Goal: Task Accomplishment & Management: Complete application form

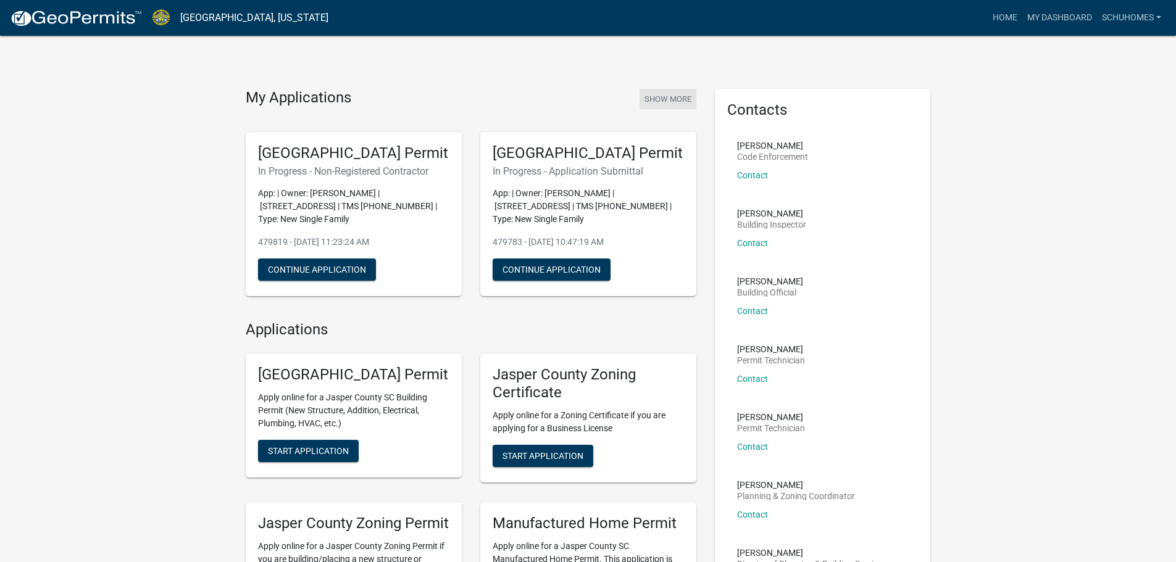
click at [656, 99] on button "Show More" at bounding box center [667, 99] width 57 height 20
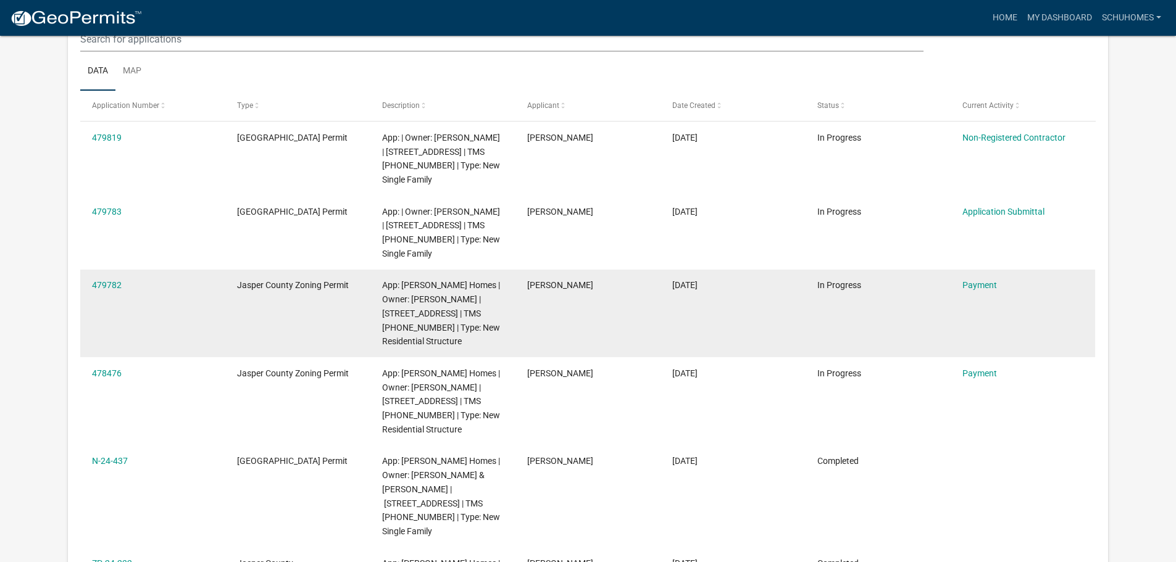
scroll to position [185, 0]
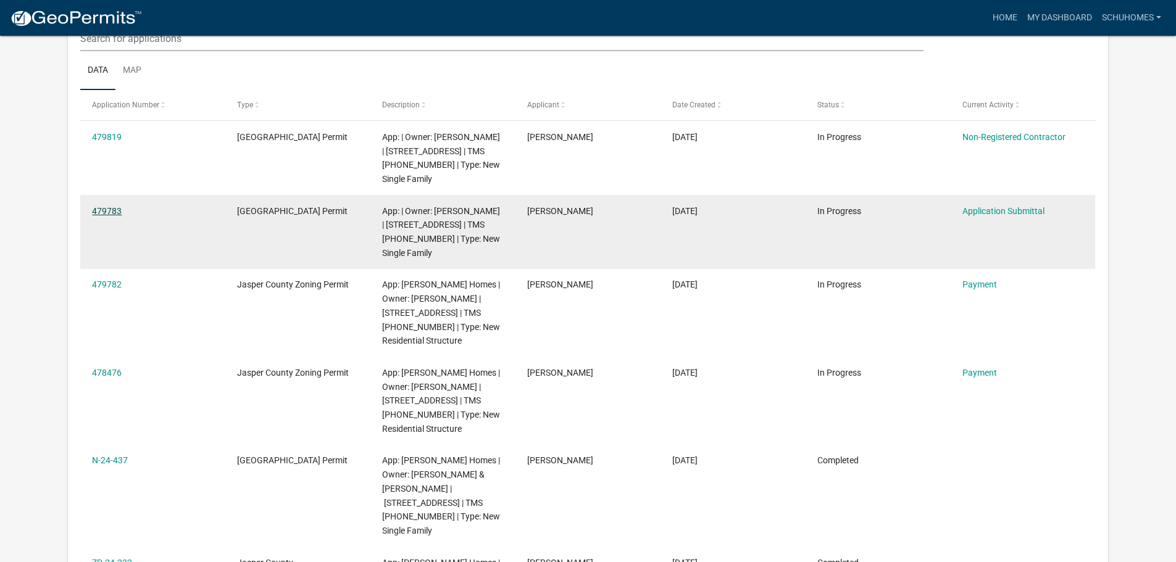
click at [119, 212] on link "479783" at bounding box center [107, 211] width 30 height 10
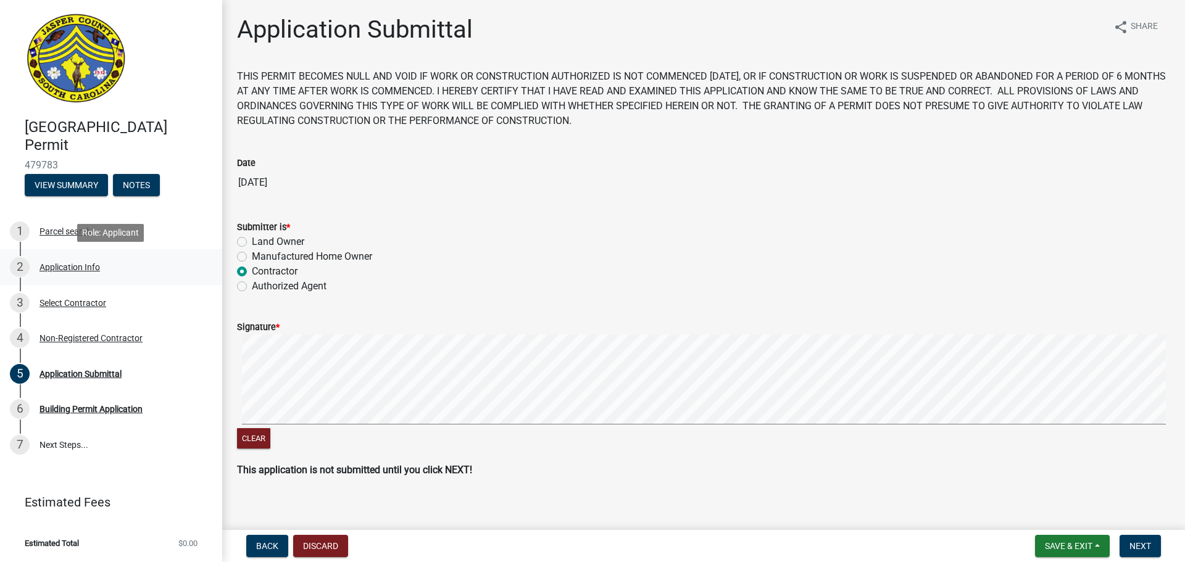
click at [67, 264] on div "Application Info" at bounding box center [70, 267] width 60 height 9
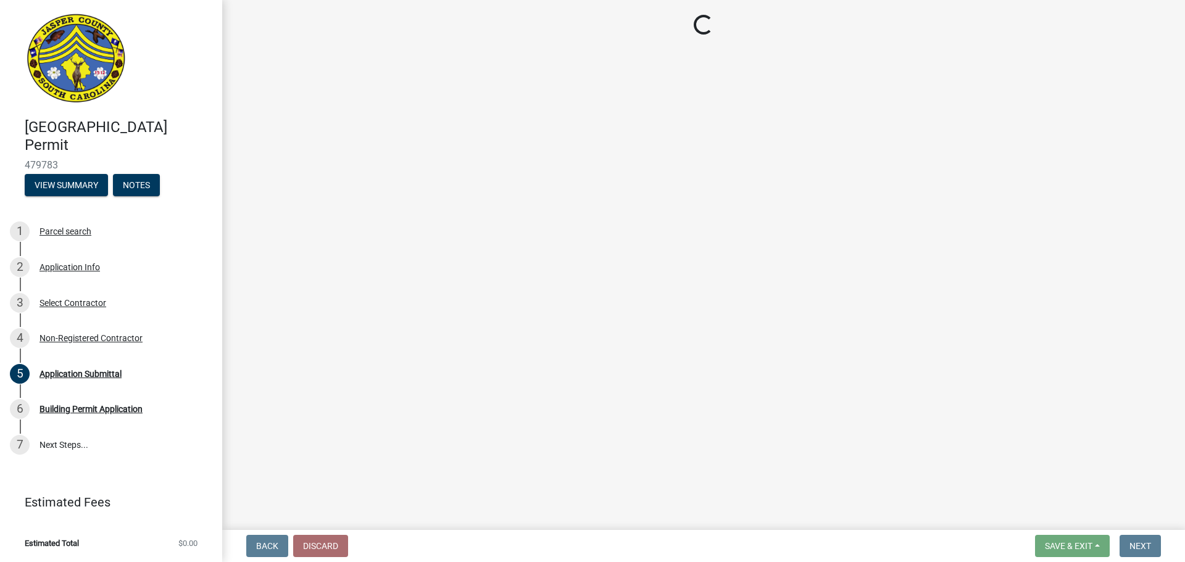
select select "42590599-3c97-479d-b3e9-fbeca9af4fb5"
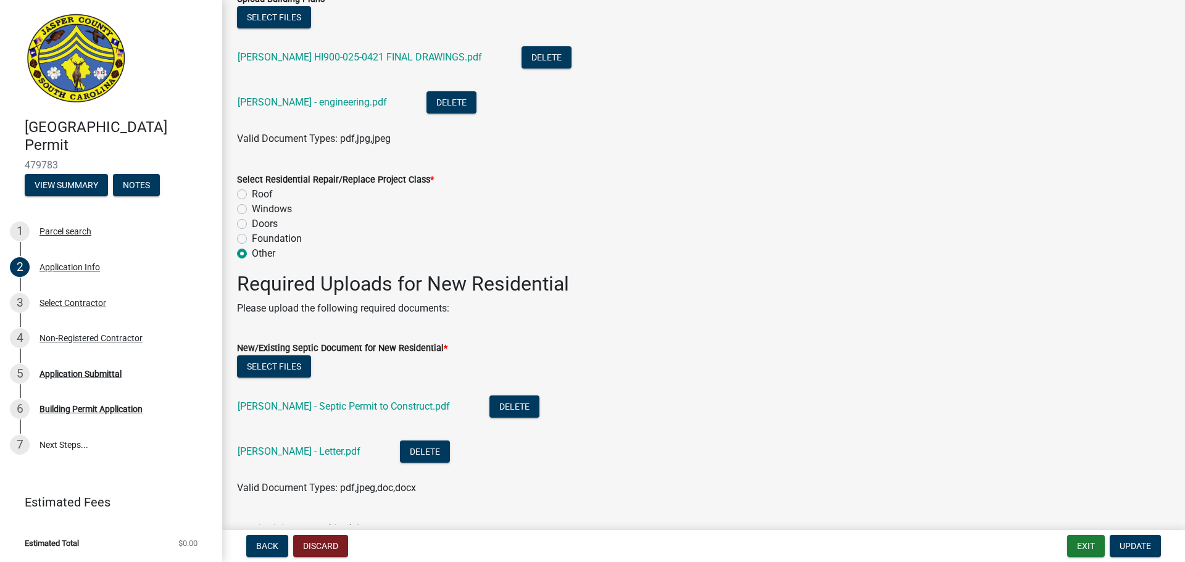
scroll to position [1667, 0]
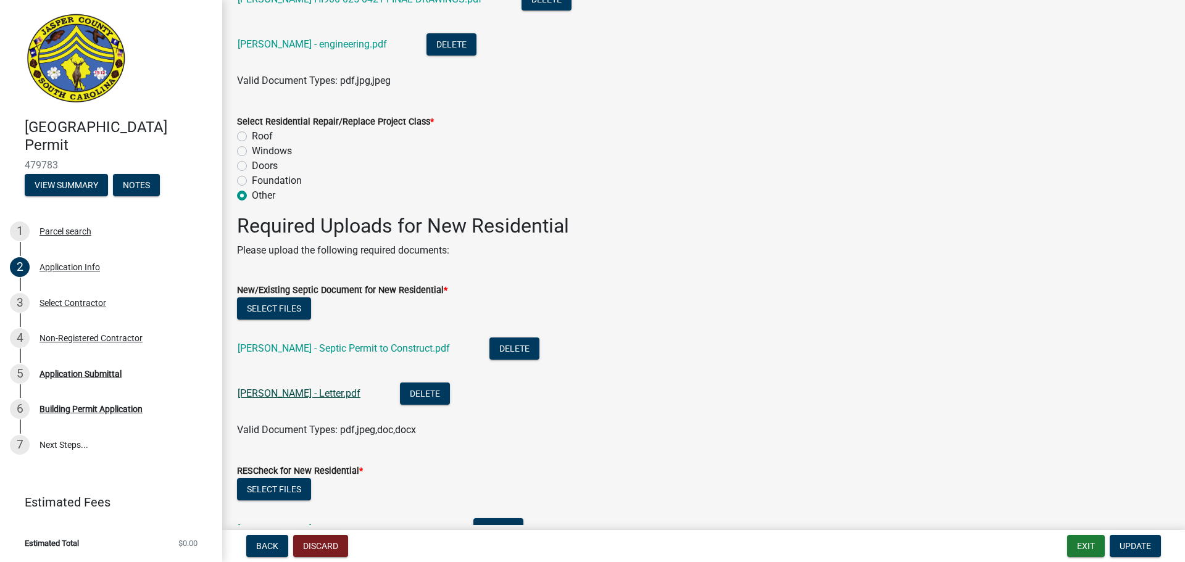
click at [293, 389] on link "[PERSON_NAME] - Letter.pdf" at bounding box center [299, 394] width 123 height 12
click at [400, 398] on button "Delete" at bounding box center [425, 394] width 50 height 22
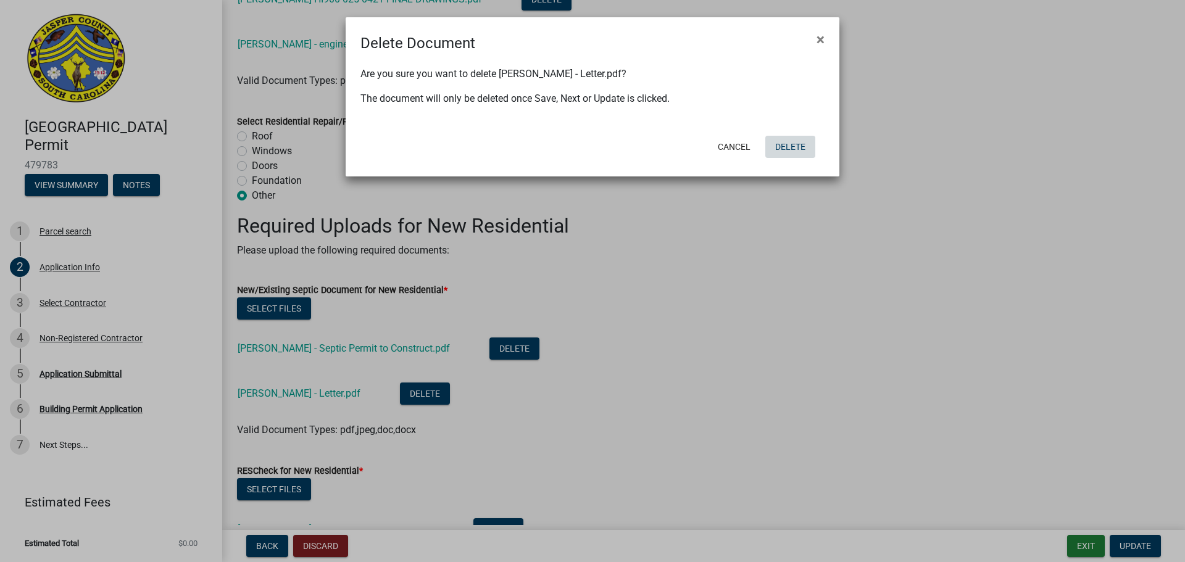
click at [788, 142] on button "Delete" at bounding box center [790, 147] width 50 height 22
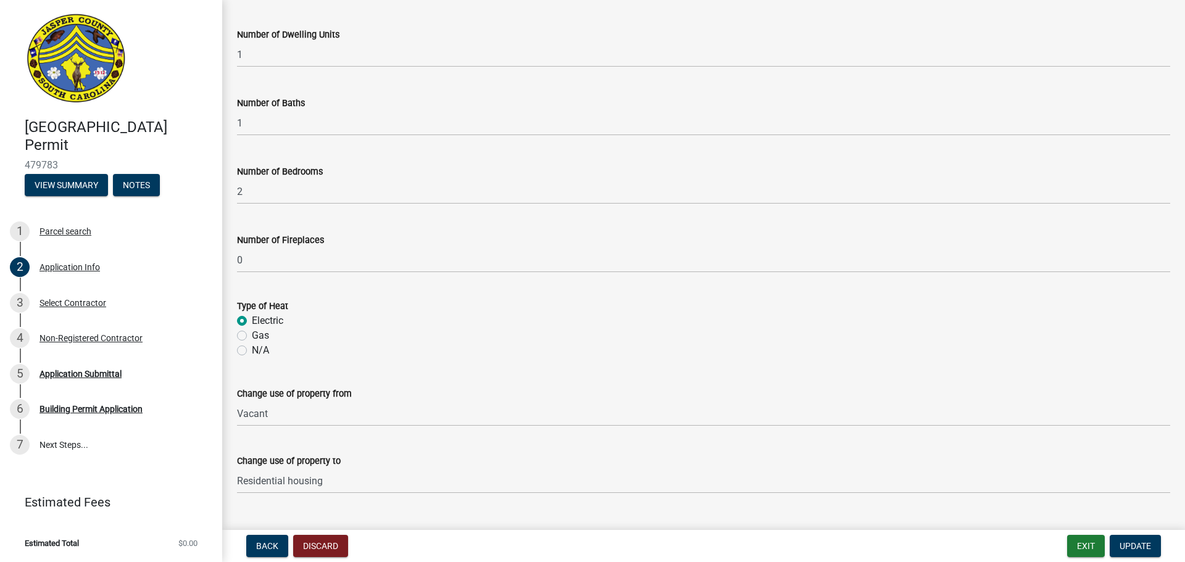
scroll to position [2597, 0]
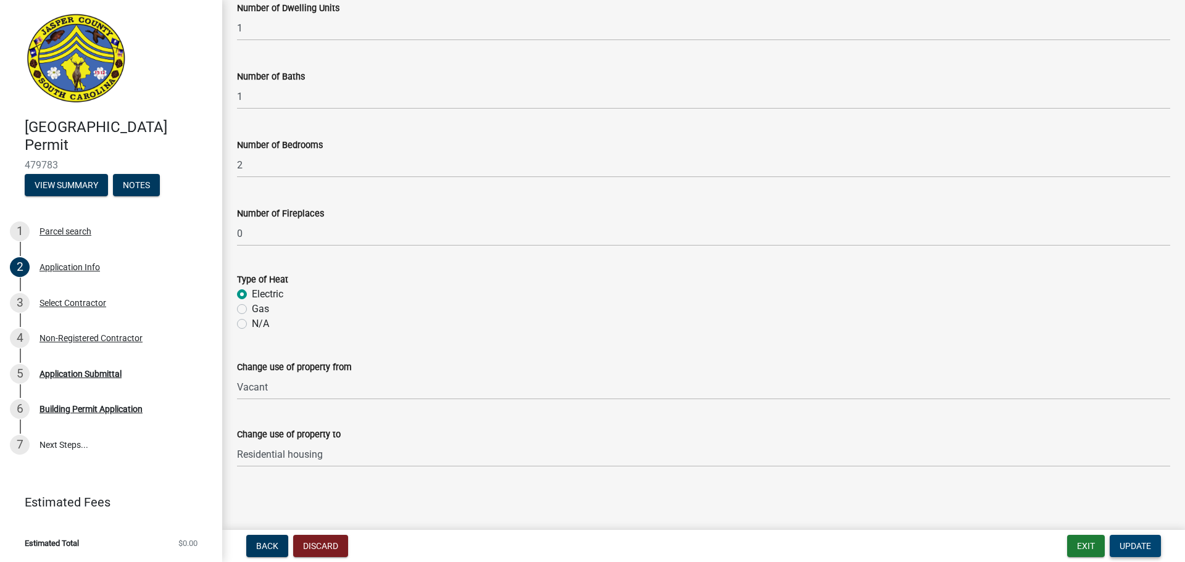
click at [1132, 538] on button "Update" at bounding box center [1135, 546] width 51 height 22
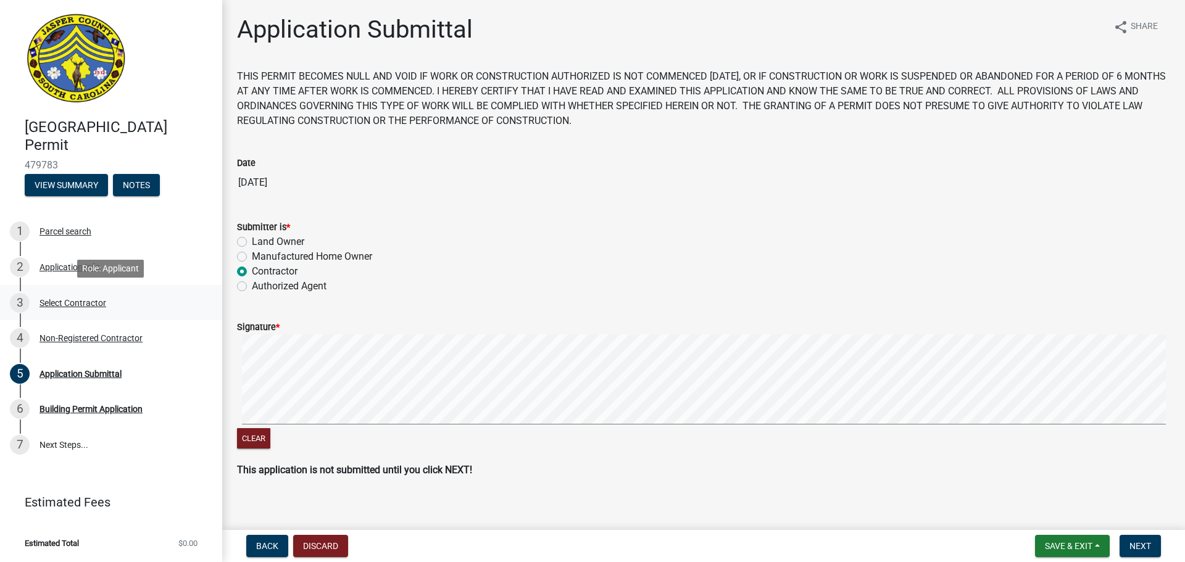
click at [75, 301] on div "Select Contractor" at bounding box center [73, 303] width 67 height 9
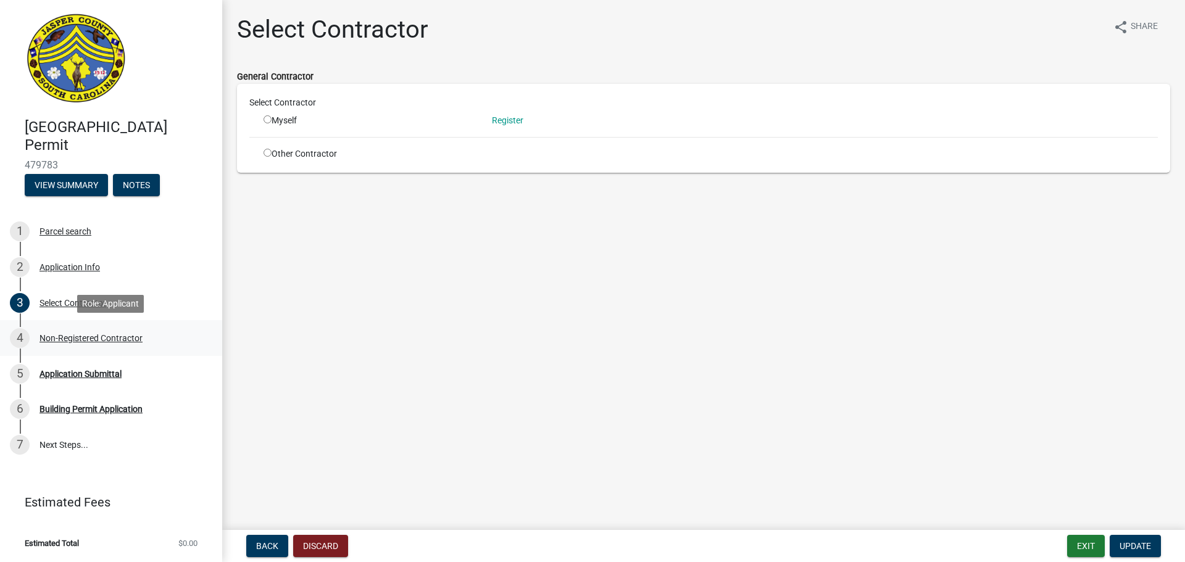
click at [110, 331] on div "4 Non-Registered Contractor" at bounding box center [106, 338] width 193 height 20
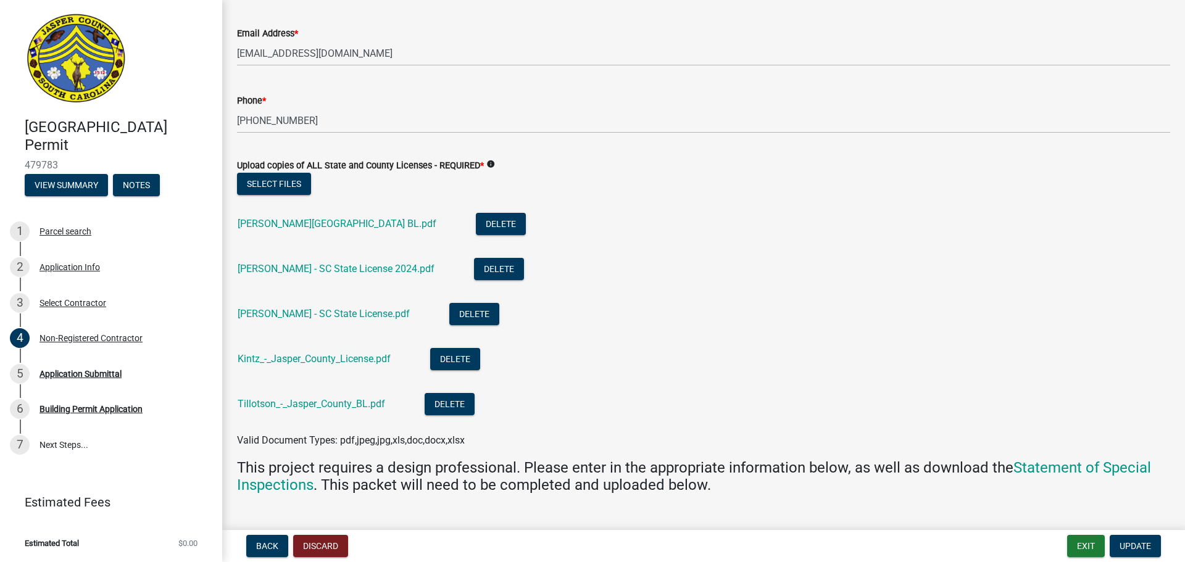
scroll to position [2778, 0]
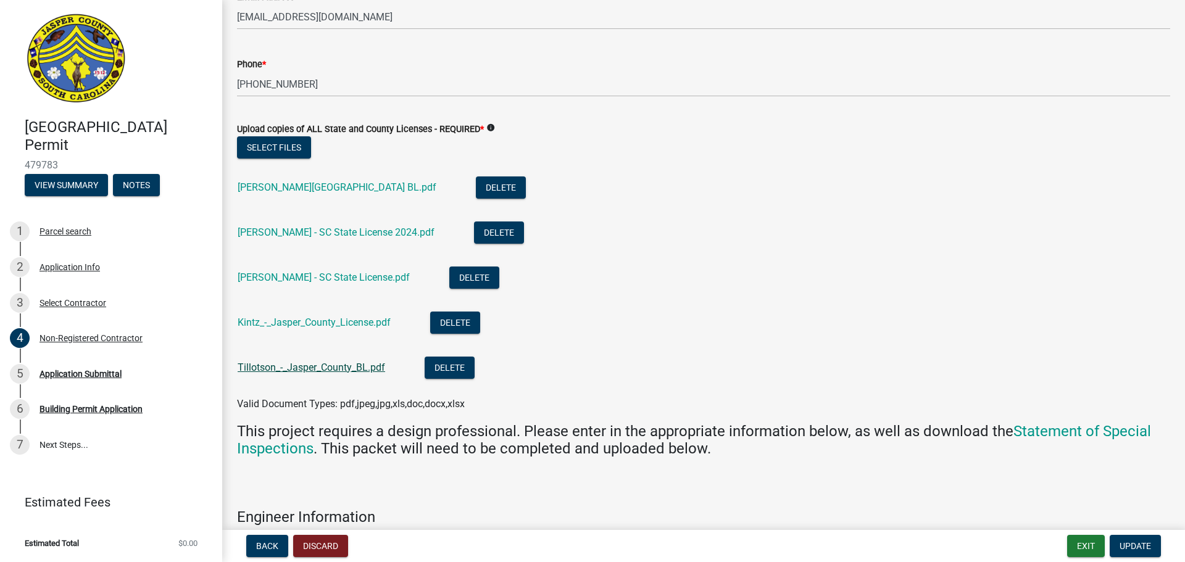
click at [324, 366] on link "Tillotson_-_Jasper_County_BL.pdf" at bounding box center [312, 368] width 148 height 12
click at [292, 151] on button "Select files" at bounding box center [274, 147] width 74 height 22
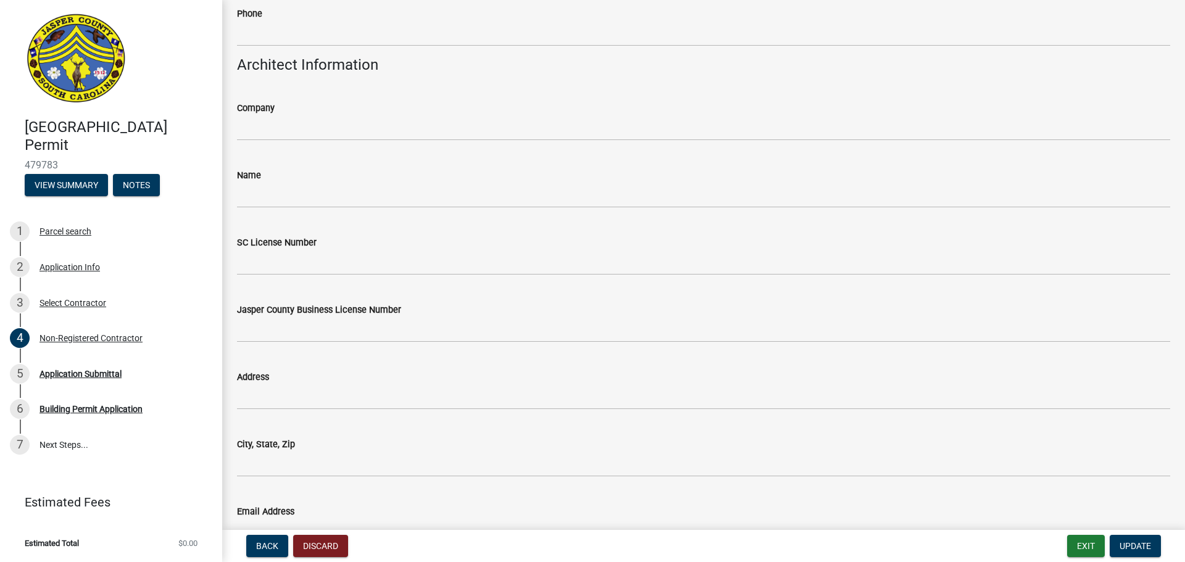
scroll to position [3915, 0]
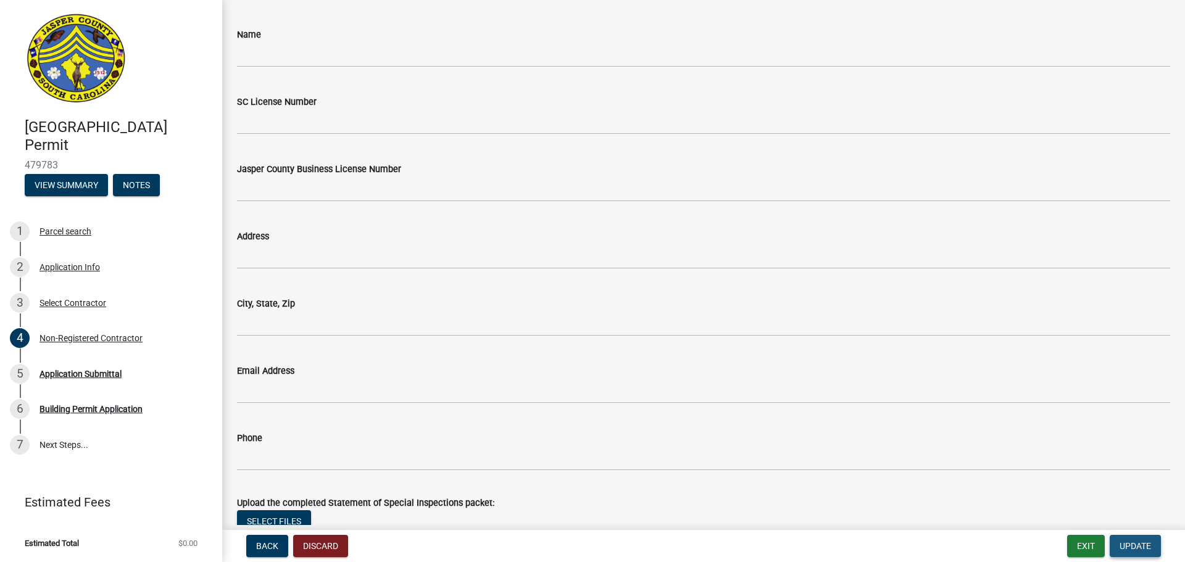
click at [1131, 541] on span "Update" at bounding box center [1135, 546] width 31 height 10
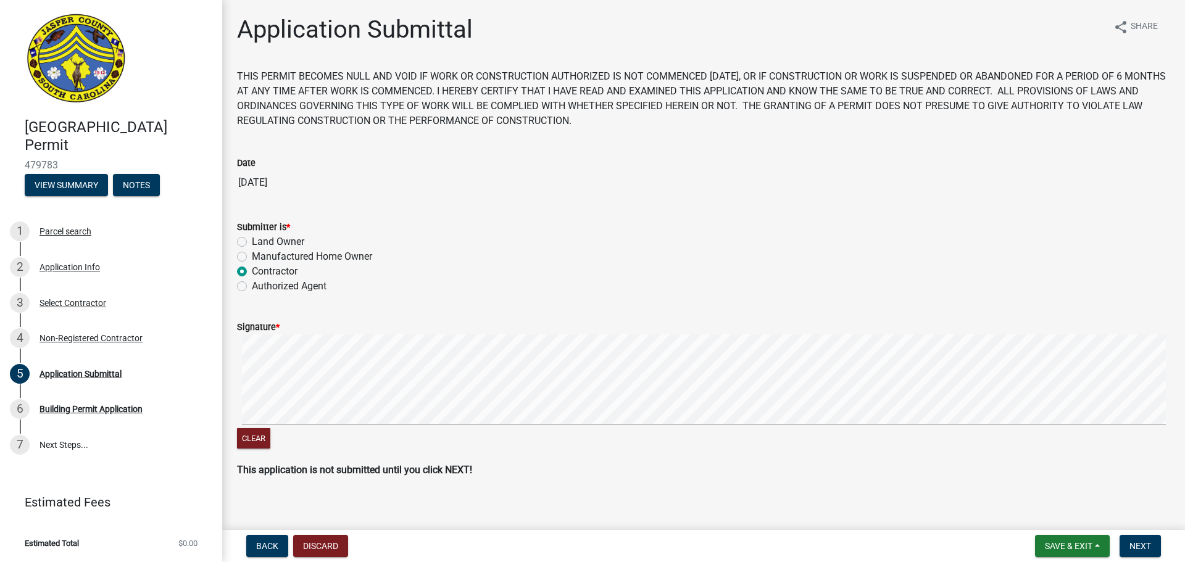
scroll to position [10, 0]
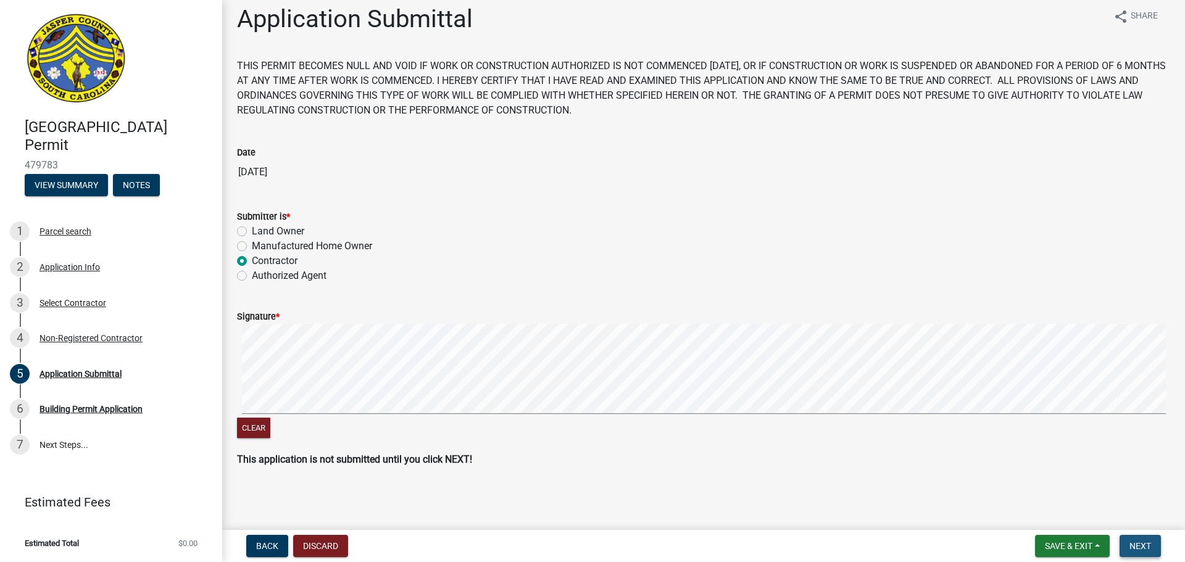
click at [1137, 544] on span "Next" at bounding box center [1141, 546] width 22 height 10
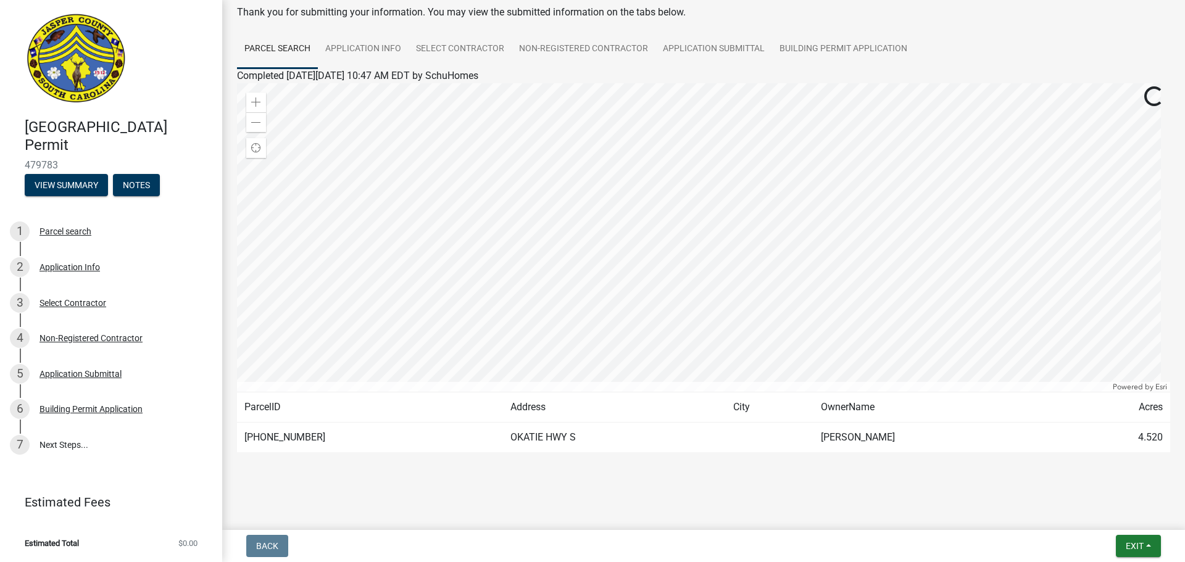
scroll to position [0, 0]
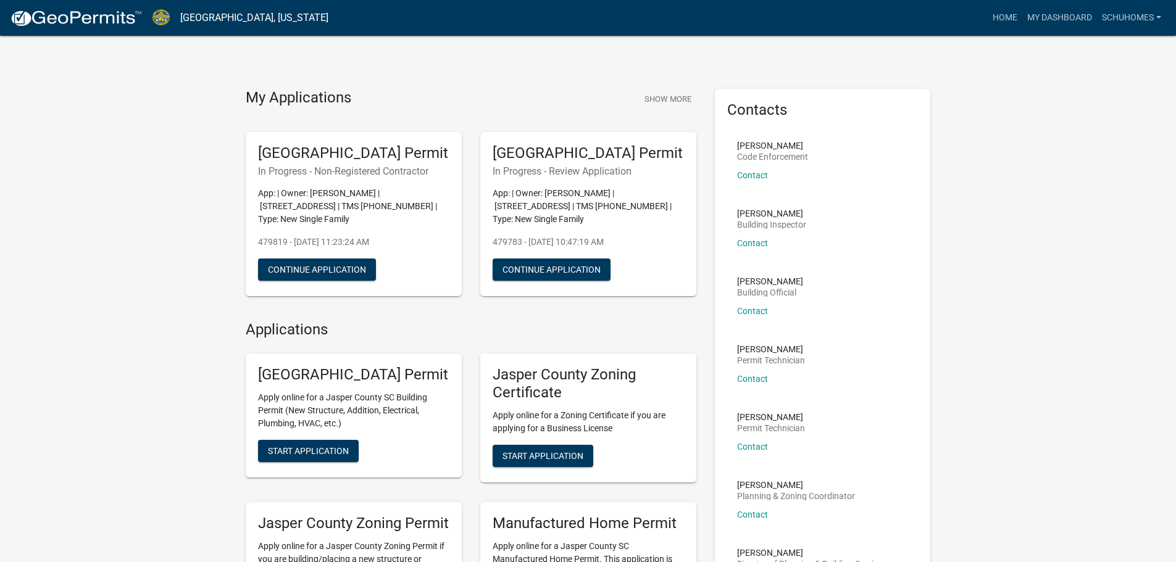
click at [662, 88] on div "My Applications Show More [GEOGRAPHIC_DATA] Permit In Progress - Non-Registered…" at bounding box center [588, 457] width 1176 height 914
click at [660, 96] on button "Show More" at bounding box center [667, 99] width 57 height 20
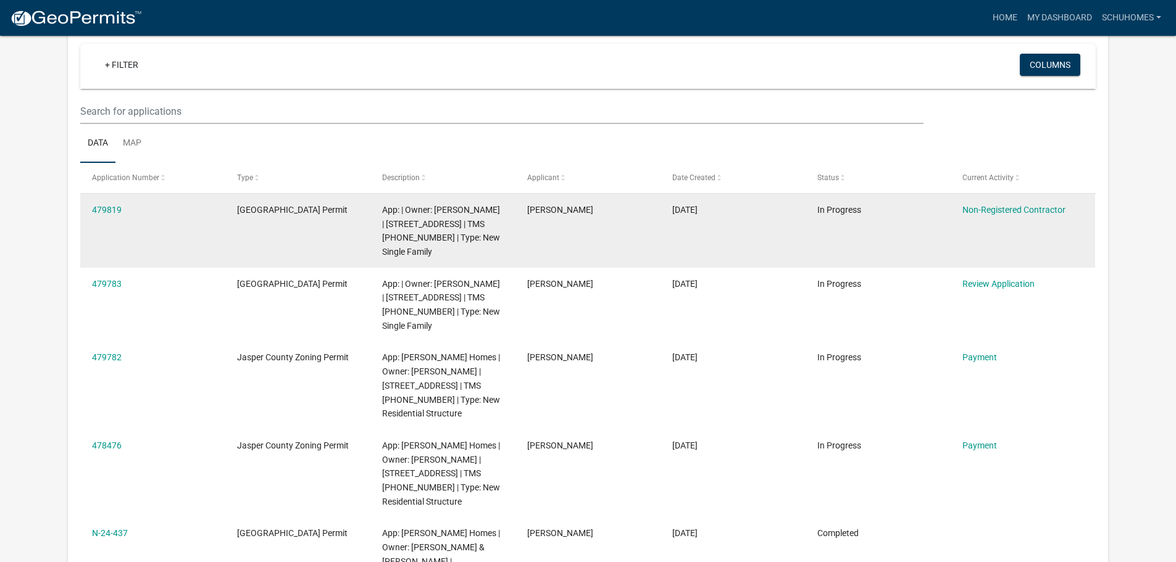
scroll to position [123, 0]
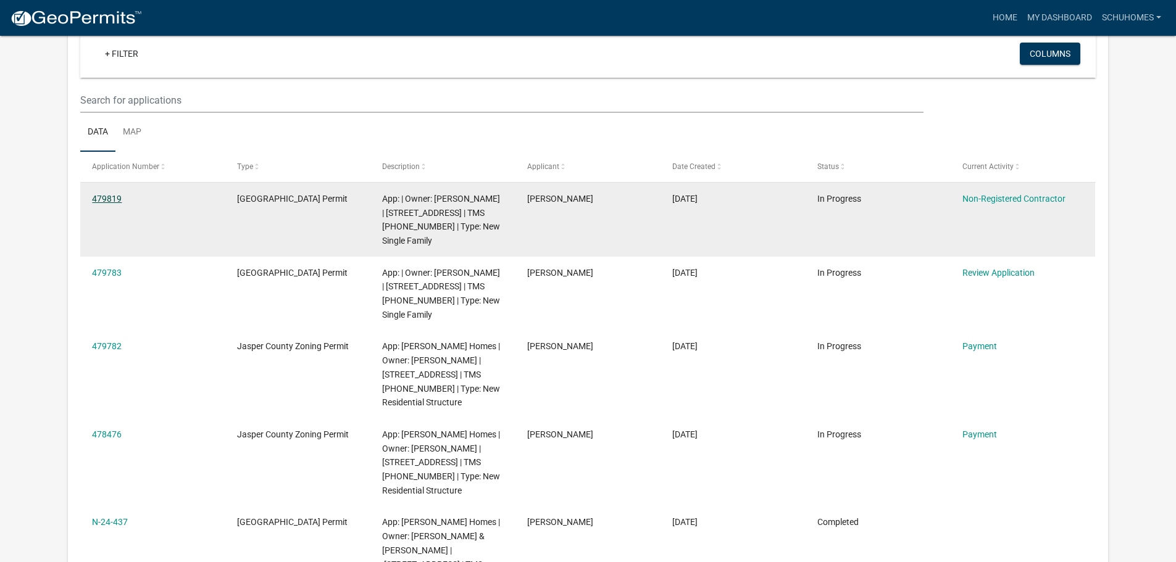
click at [116, 195] on link "479819" at bounding box center [107, 199] width 30 height 10
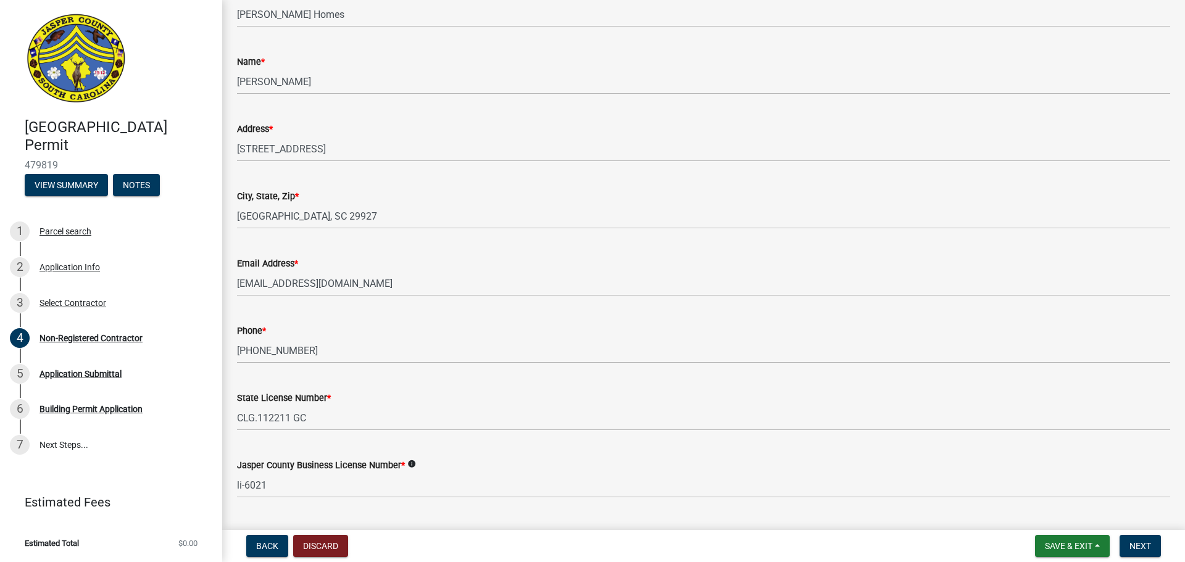
scroll to position [247, 0]
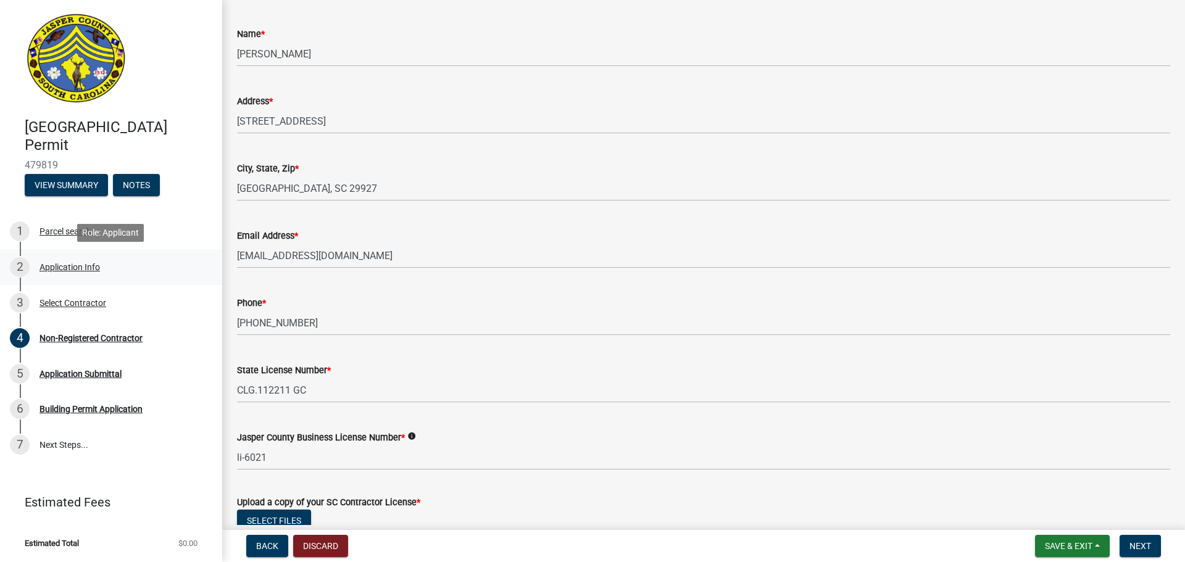
click at [70, 263] on div "Application Info" at bounding box center [70, 267] width 60 height 9
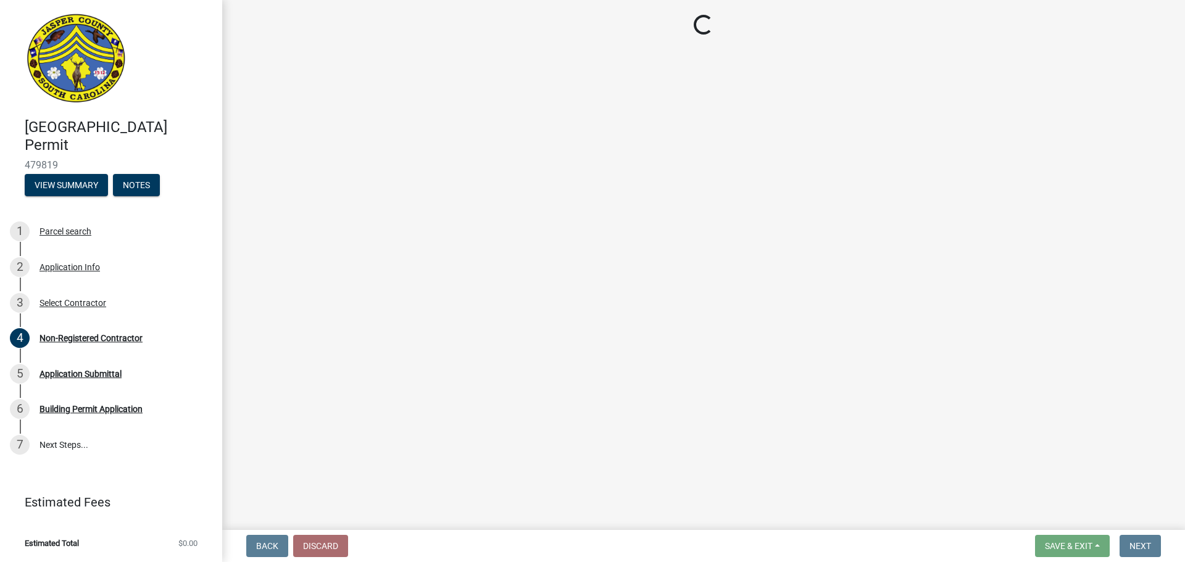
select select "42590599-3c97-479d-b3e9-fbeca9af4fb5"
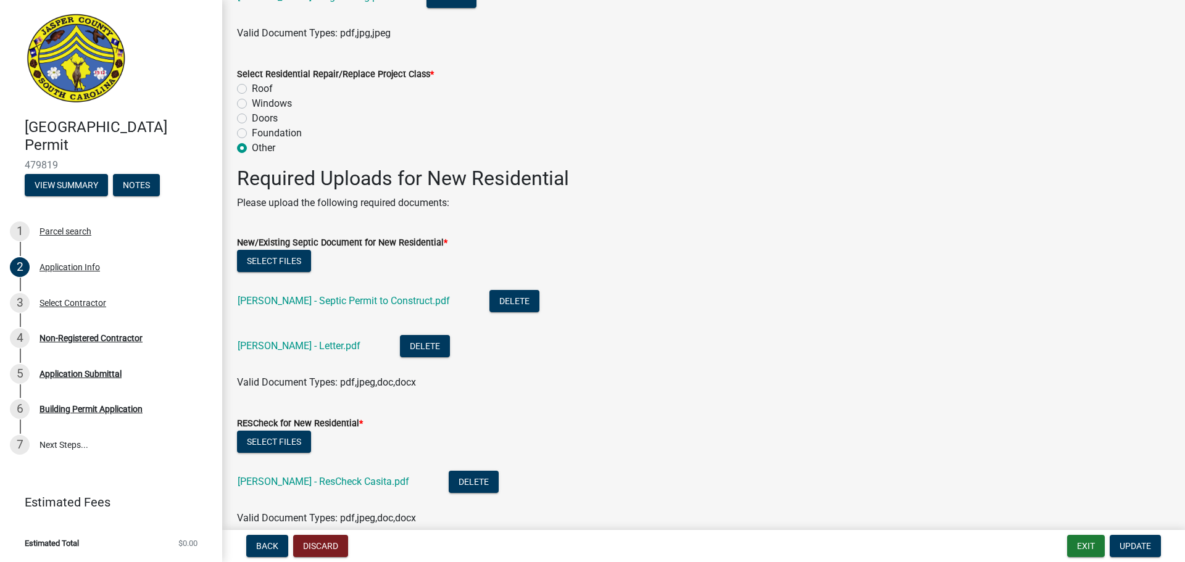
scroll to position [1728, 0]
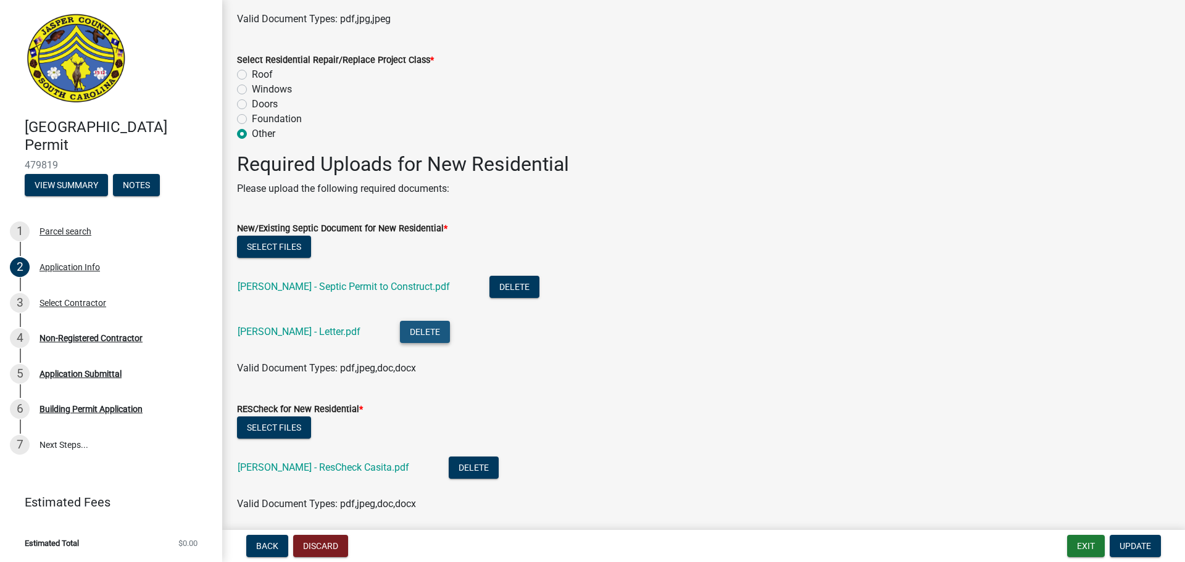
click at [402, 335] on button "Delete" at bounding box center [425, 332] width 50 height 22
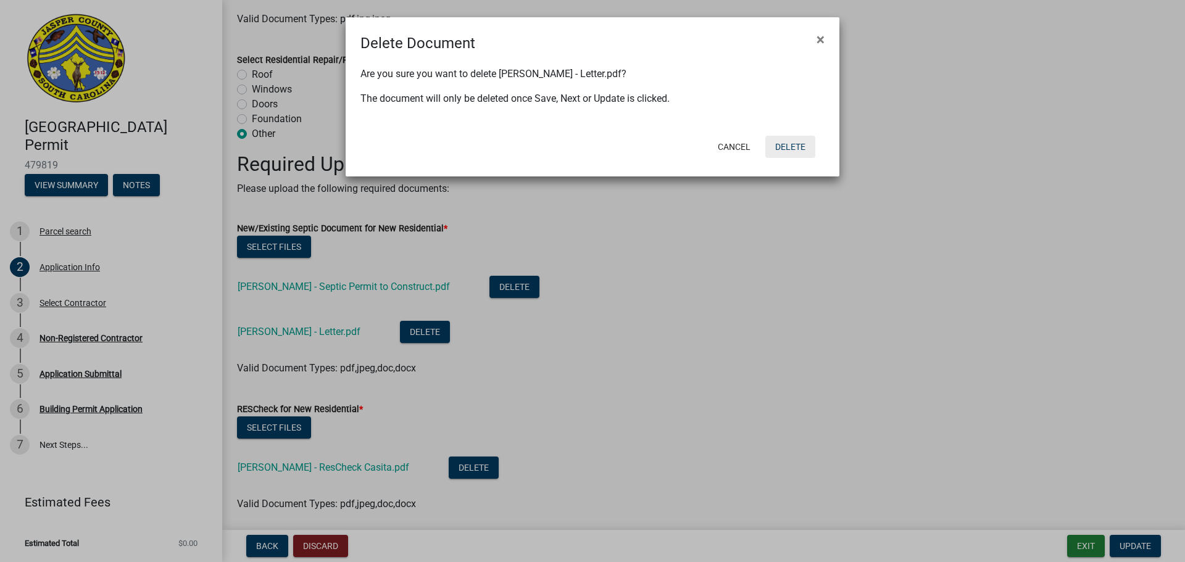
click at [799, 148] on button "Delete" at bounding box center [790, 147] width 50 height 22
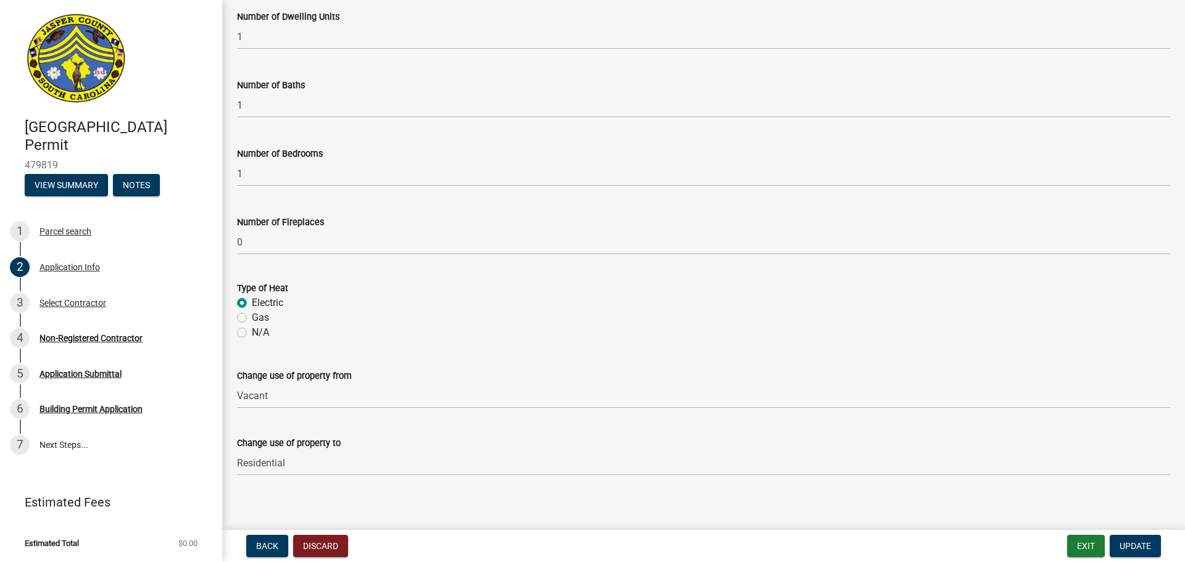
scroll to position [2597, 0]
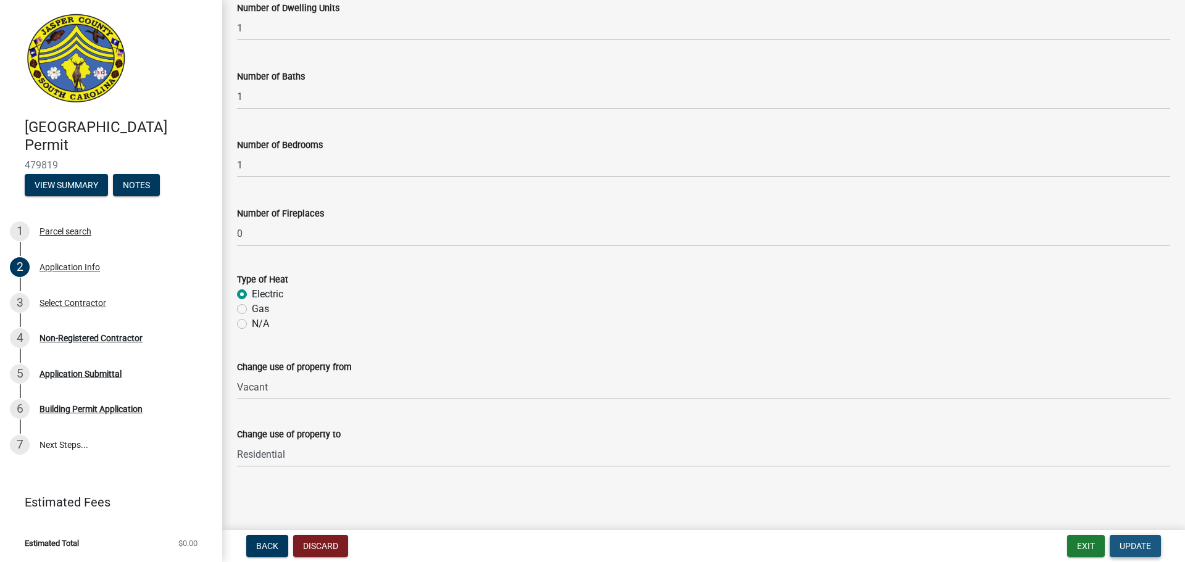
click at [1149, 540] on button "Update" at bounding box center [1135, 546] width 51 height 22
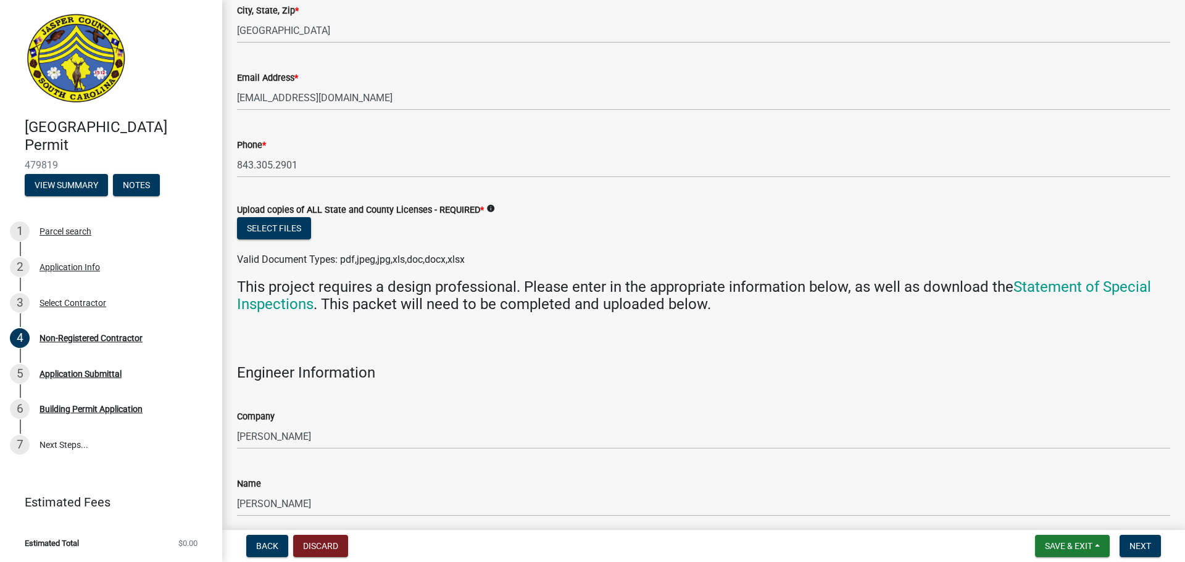
scroll to position [2716, 0]
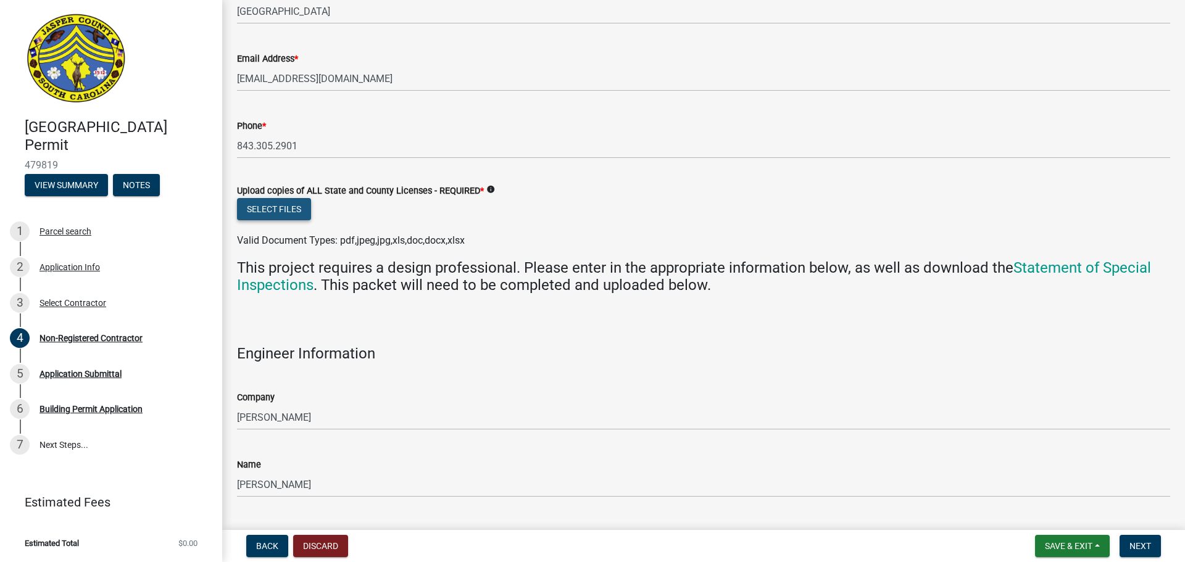
click at [287, 200] on button "Select files" at bounding box center [274, 209] width 74 height 22
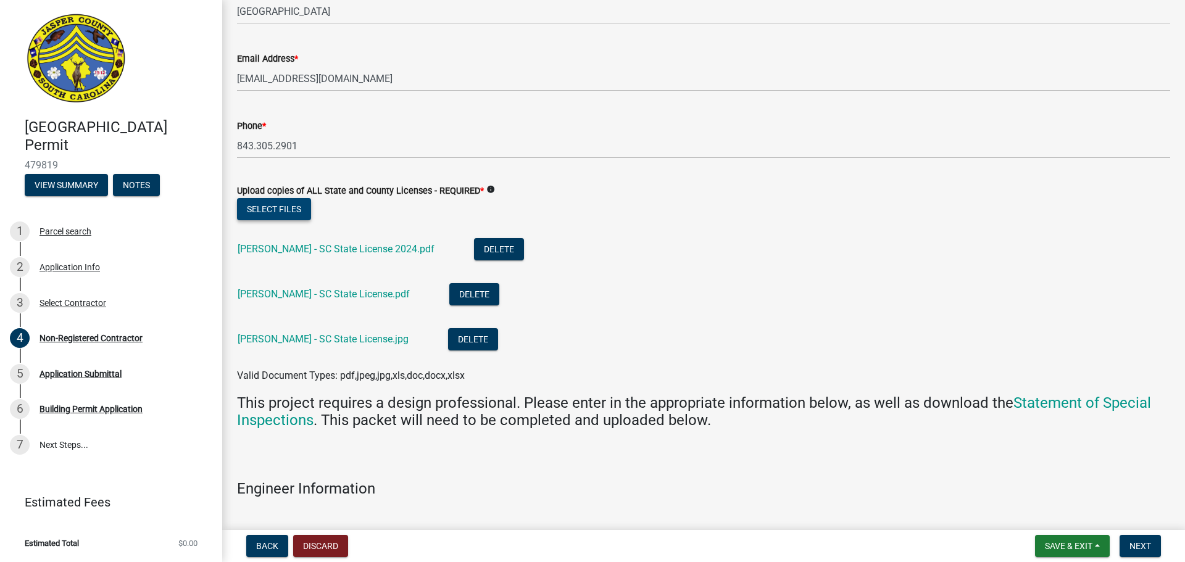
click at [284, 214] on button "Select files" at bounding box center [274, 209] width 74 height 22
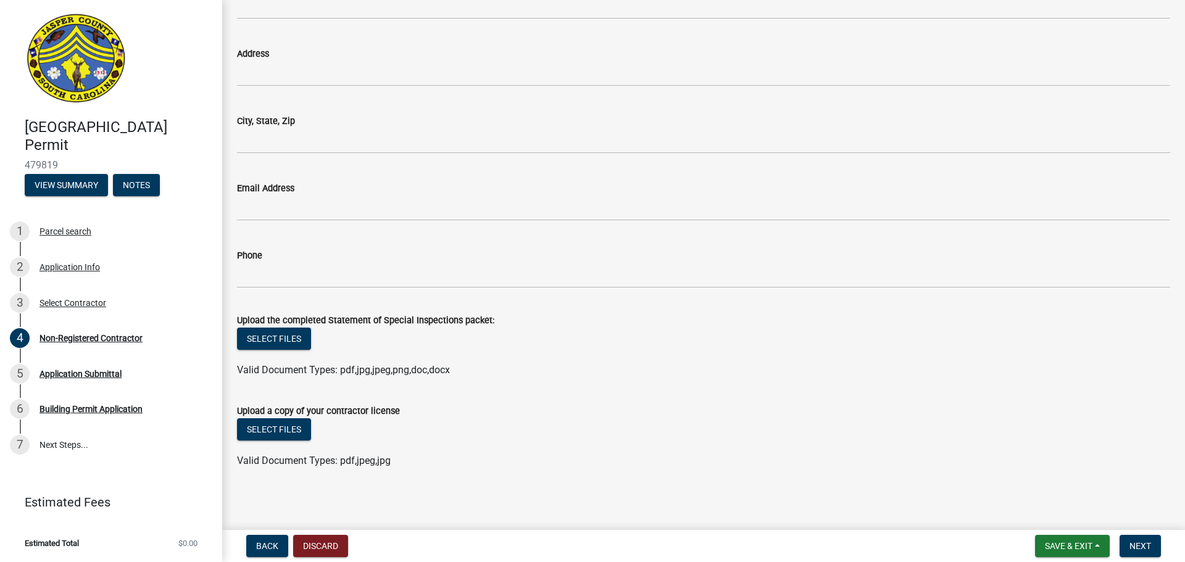
scroll to position [4100, 0]
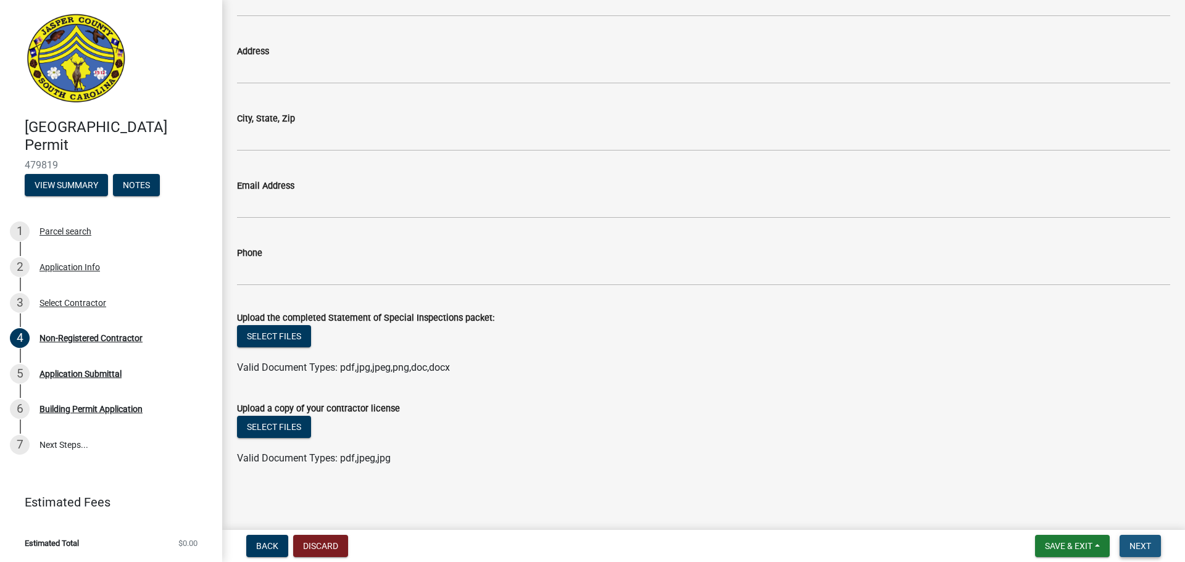
click at [1140, 546] on span "Next" at bounding box center [1141, 546] width 22 height 10
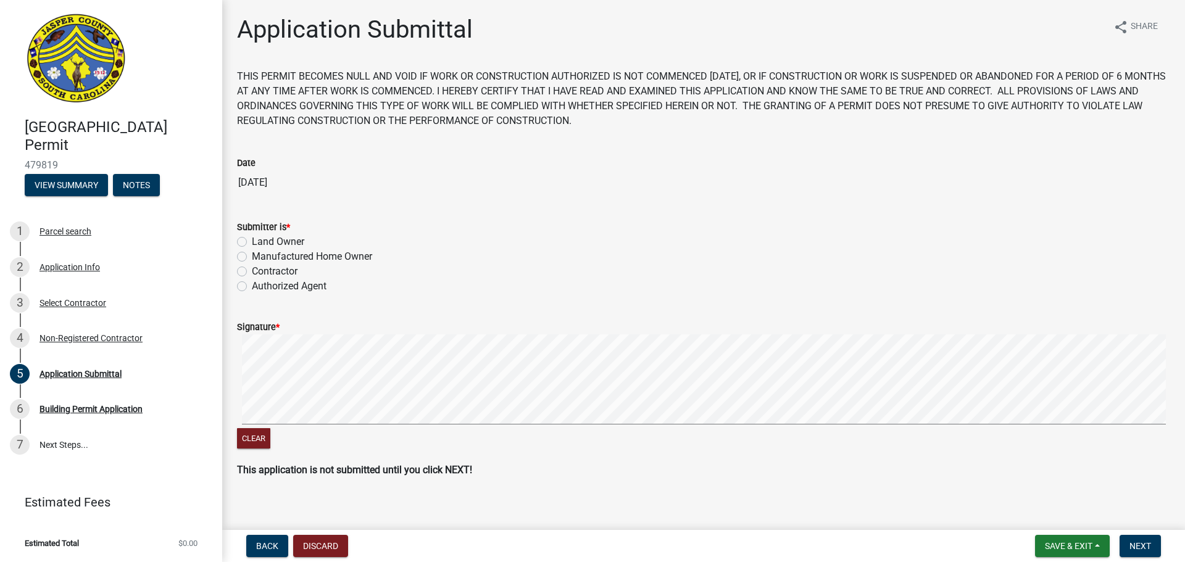
click at [252, 271] on label "Contractor" at bounding box center [275, 271] width 46 height 15
click at [252, 271] on input "Contractor" at bounding box center [256, 268] width 8 height 8
radio input "true"
click at [1135, 539] on button "Next" at bounding box center [1140, 546] width 41 height 22
